Goal: Task Accomplishment & Management: Use online tool/utility

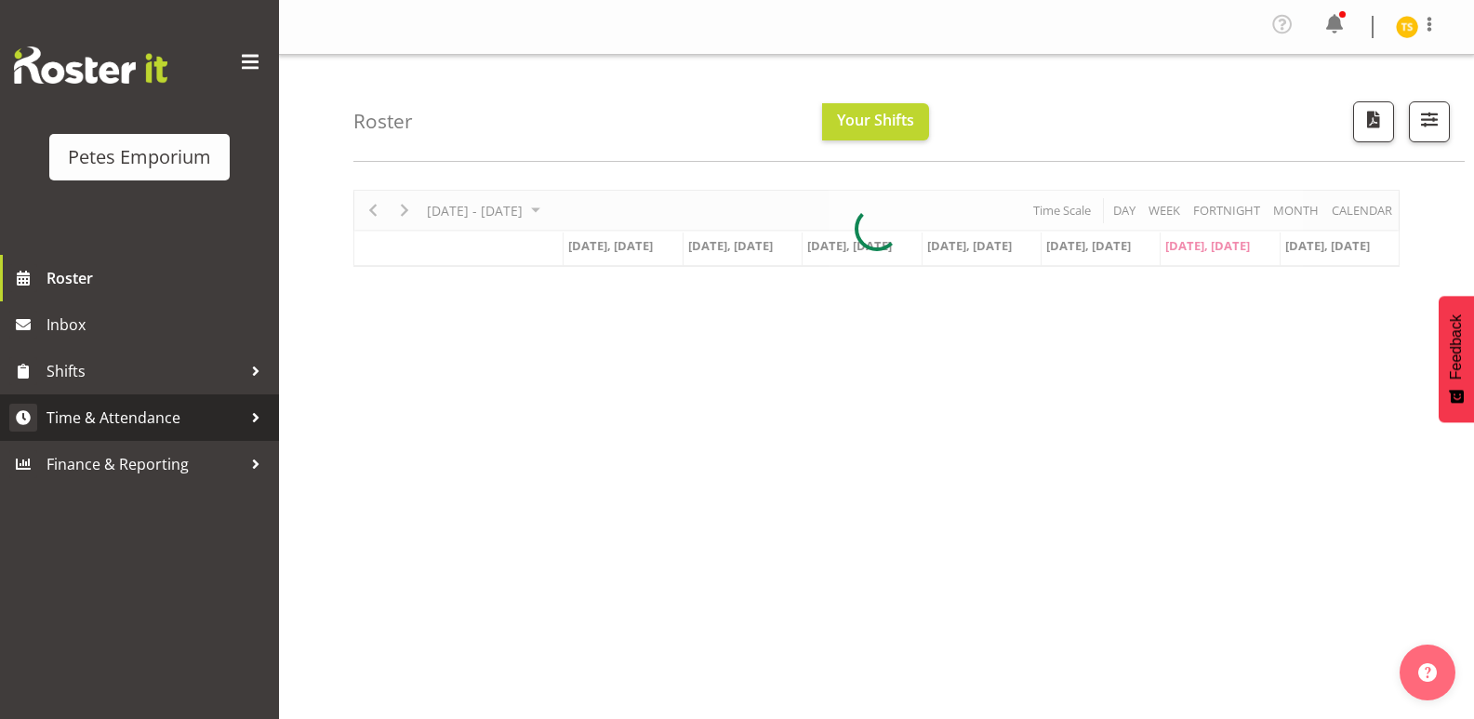
click at [124, 408] on span "Time & Attendance" at bounding box center [143, 417] width 195 height 28
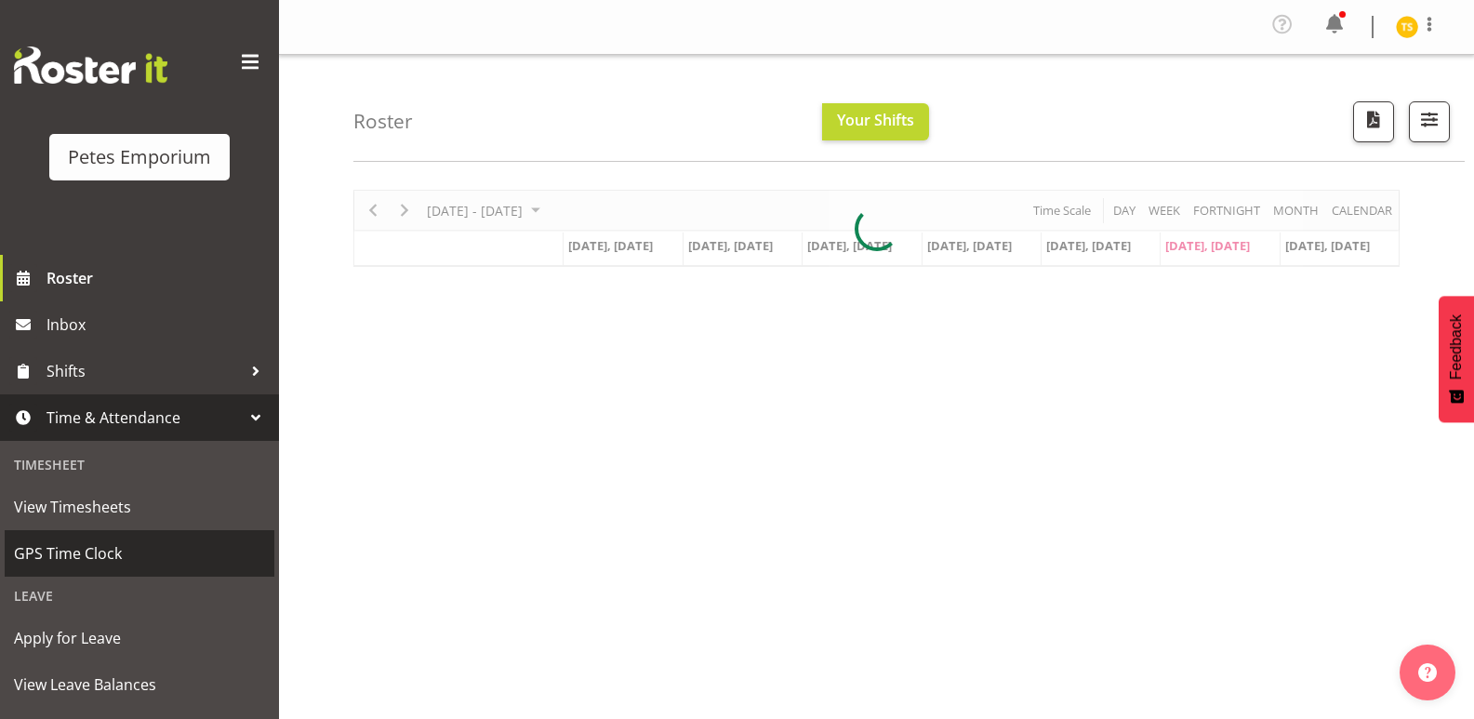
click at [100, 550] on span "GPS Time Clock" at bounding box center [139, 553] width 251 height 28
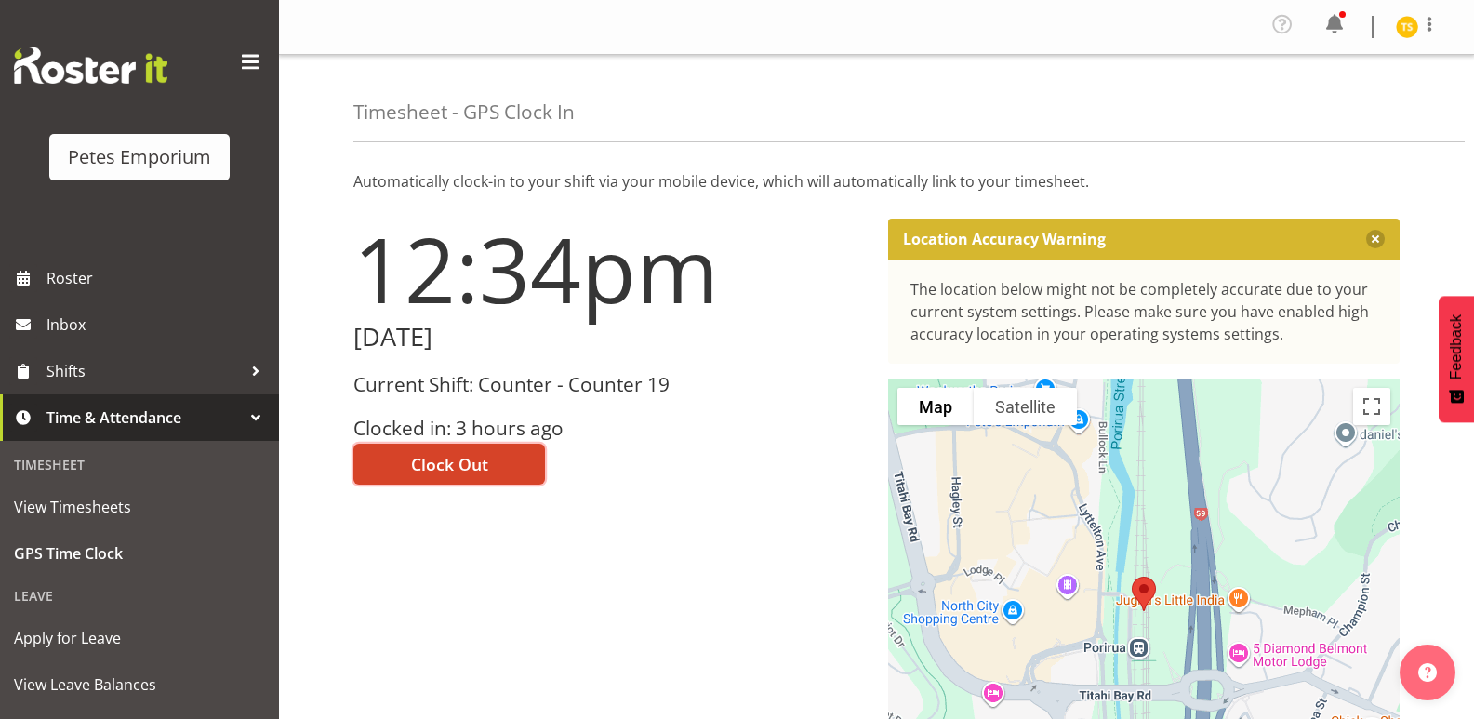
click at [424, 466] on span "Clock Out" at bounding box center [449, 464] width 77 height 24
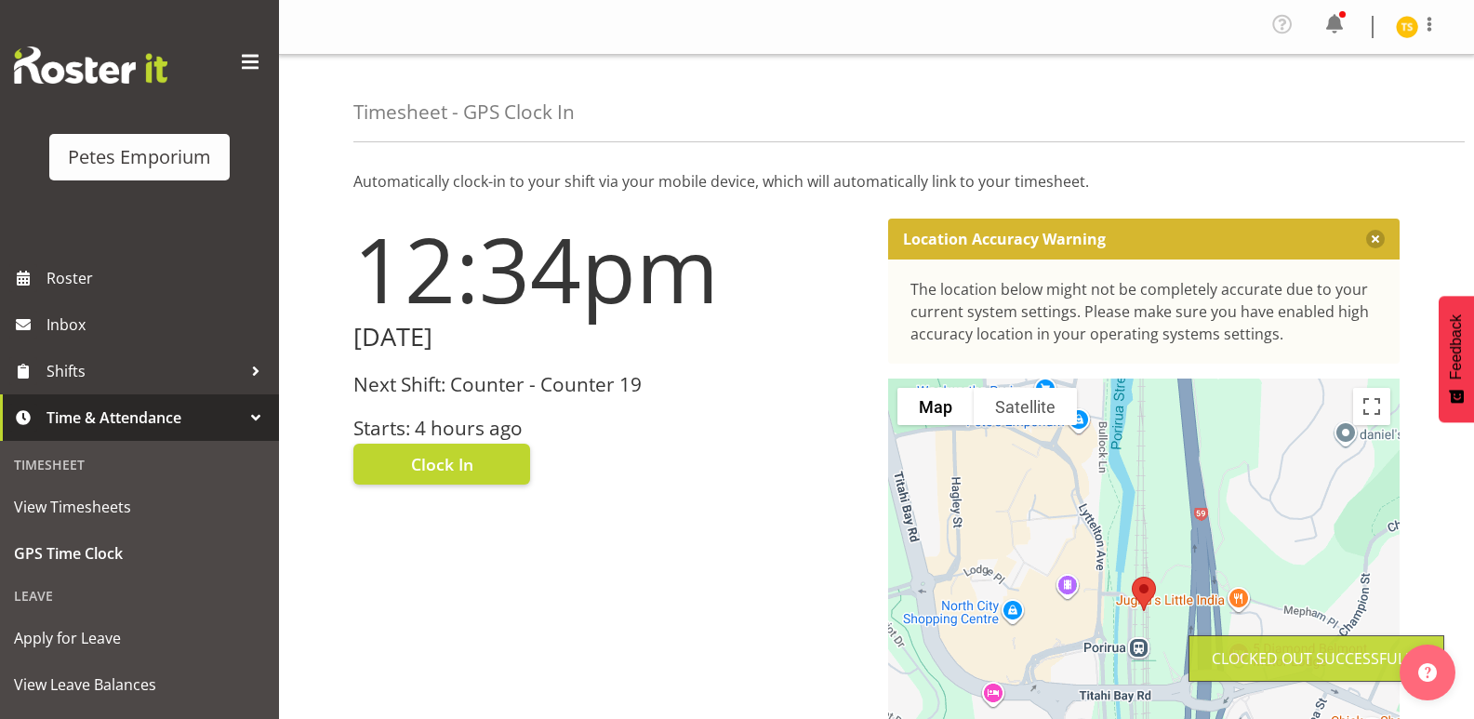
click at [1411, 22] on img at bounding box center [1406, 27] width 22 height 22
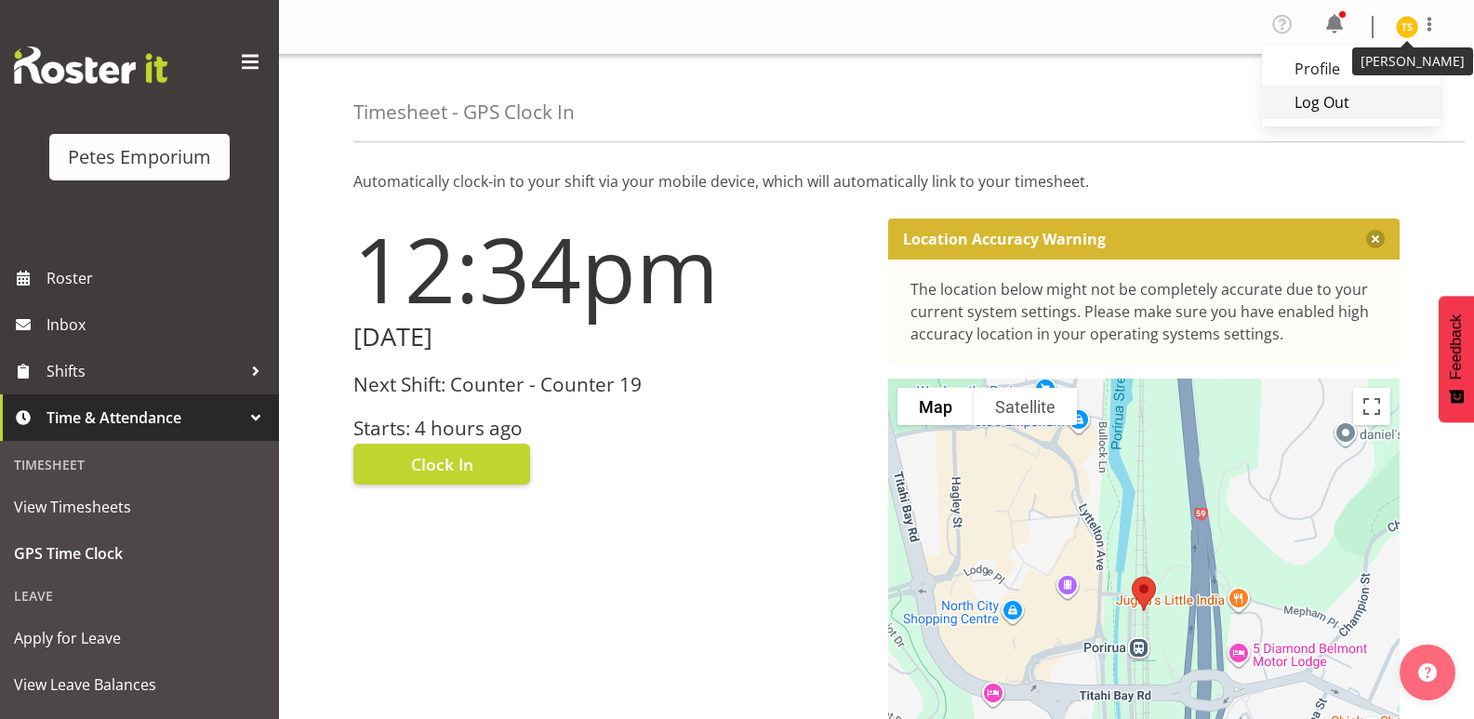
click at [1338, 99] on link "Log Out" at bounding box center [1351, 102] width 179 height 33
